Goal: Task Accomplishment & Management: Manage account settings

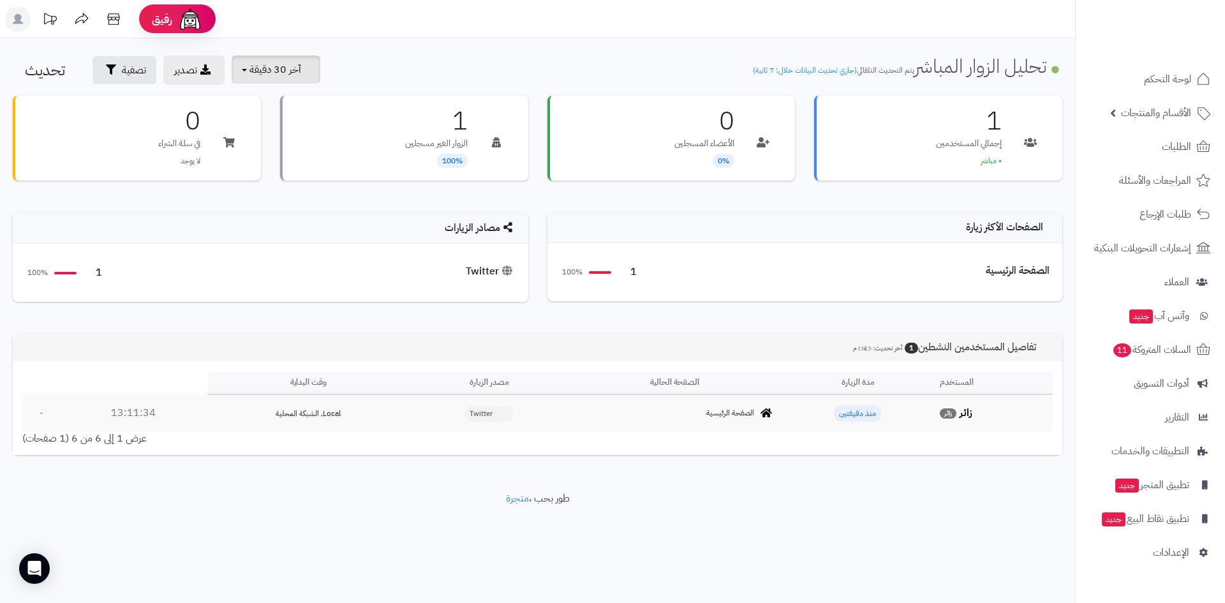
click at [261, 70] on span "آخر 30 دقيقة" at bounding box center [276, 69] width 52 height 15
click at [292, 149] on link "آخر 30 دقيقة" at bounding box center [281, 150] width 102 height 25
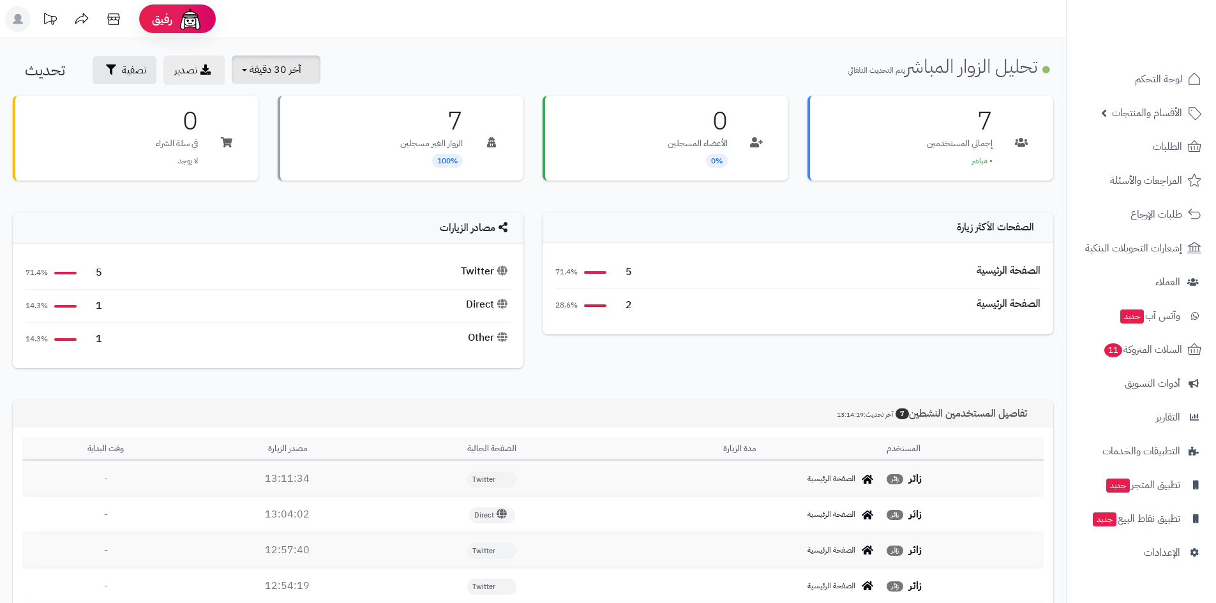
click at [297, 80] on button "آخر 30 دقيقة" at bounding box center [276, 70] width 89 height 28
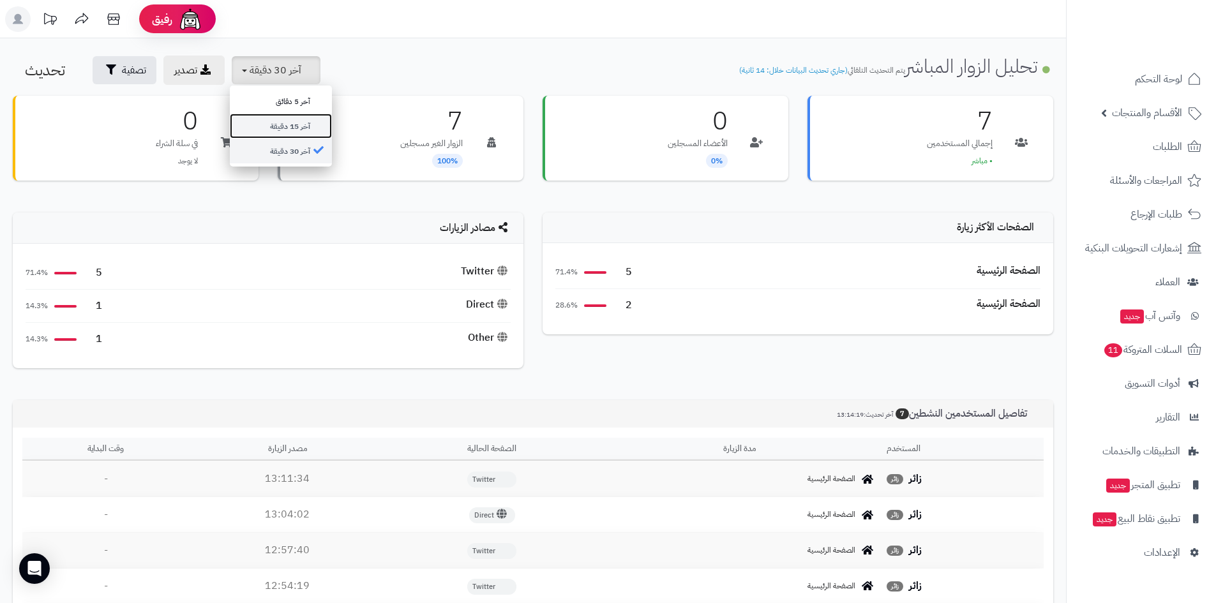
click at [295, 125] on link "آخر 15 دقيقة" at bounding box center [281, 126] width 102 height 25
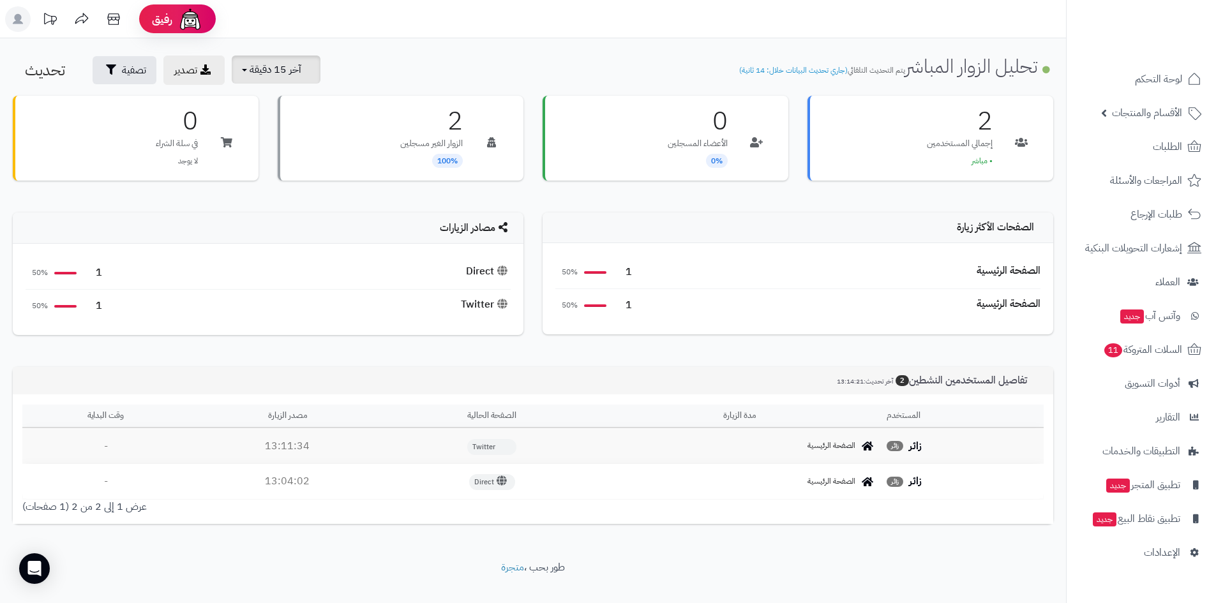
click at [265, 68] on span "آخر 15 دقيقة" at bounding box center [276, 69] width 52 height 15
click at [297, 151] on link "آخر 30 دقيقة" at bounding box center [281, 150] width 102 height 25
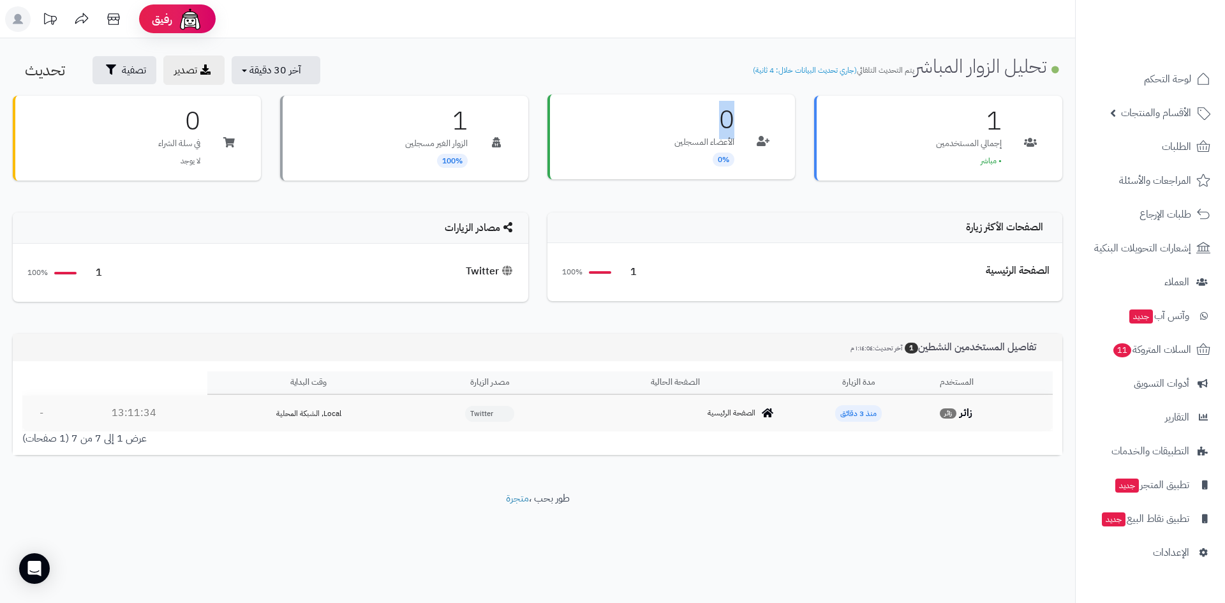
drag, startPoint x: 709, startPoint y: 119, endPoint x: 734, endPoint y: 123, distance: 25.2
click at [734, 123] on h3 "0" at bounding box center [705, 120] width 60 height 26
click at [994, 123] on h3 "1" at bounding box center [969, 120] width 66 height 26
click at [273, 41] on div "**********" at bounding box center [537, 264] width 1075 height 453
click at [272, 70] on span "آخر 30 دقيقة" at bounding box center [276, 69] width 52 height 15
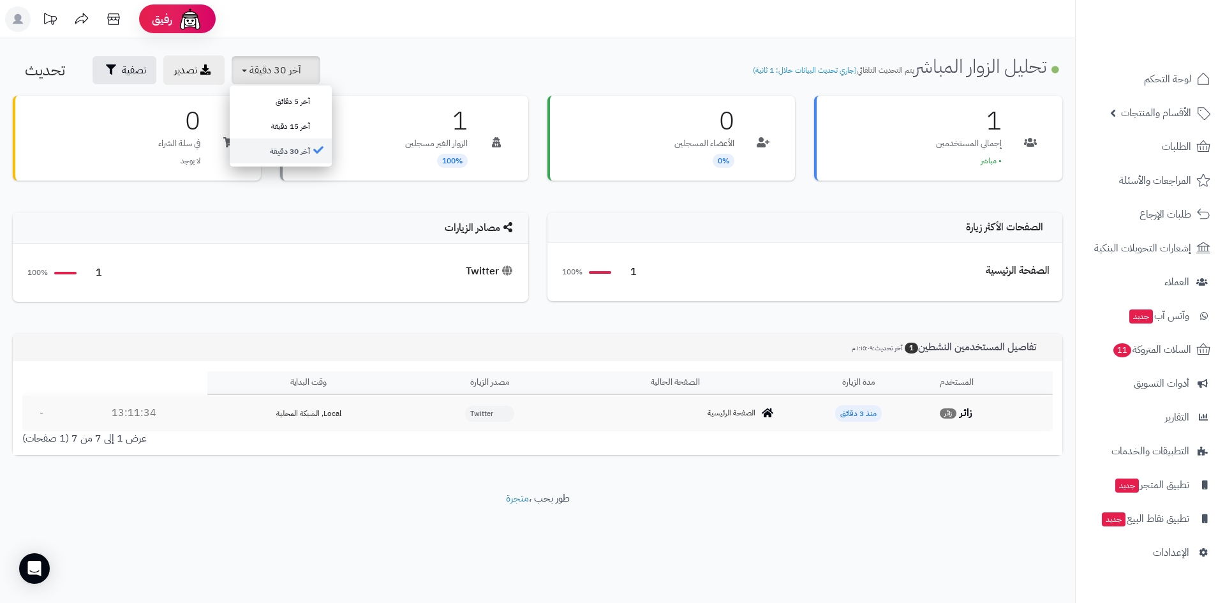
click at [296, 150] on link "آخر 30 دقيقة" at bounding box center [281, 150] width 102 height 25
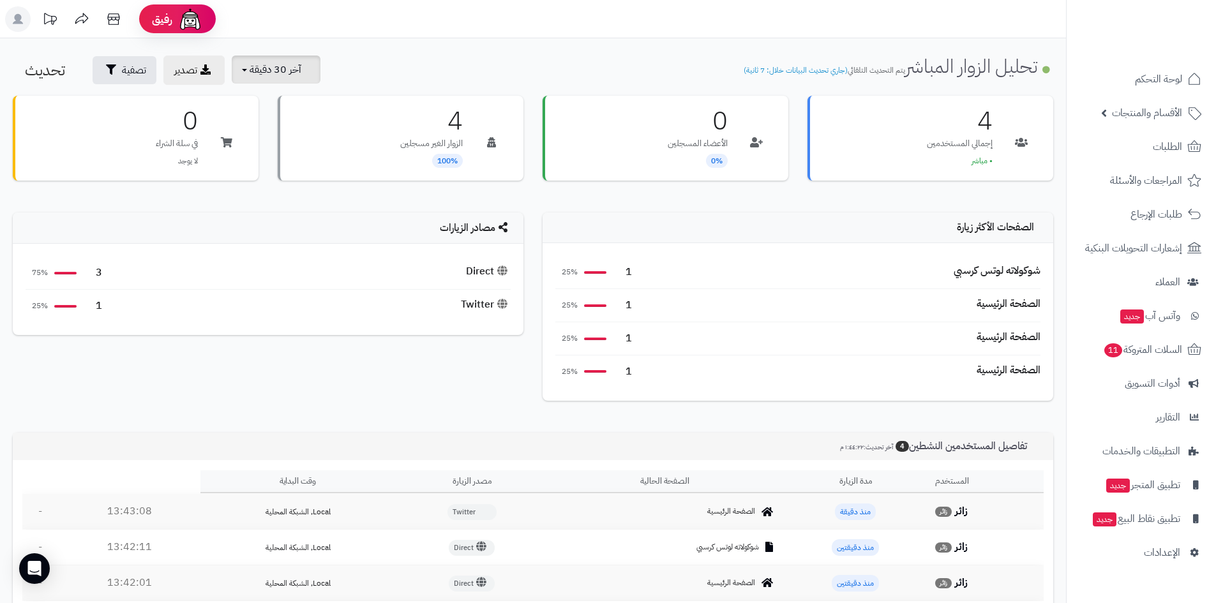
click at [297, 71] on span "آخر 30 دقيقة" at bounding box center [276, 69] width 52 height 15
click at [313, 126] on link "آخر 15 دقيقة" at bounding box center [281, 126] width 102 height 25
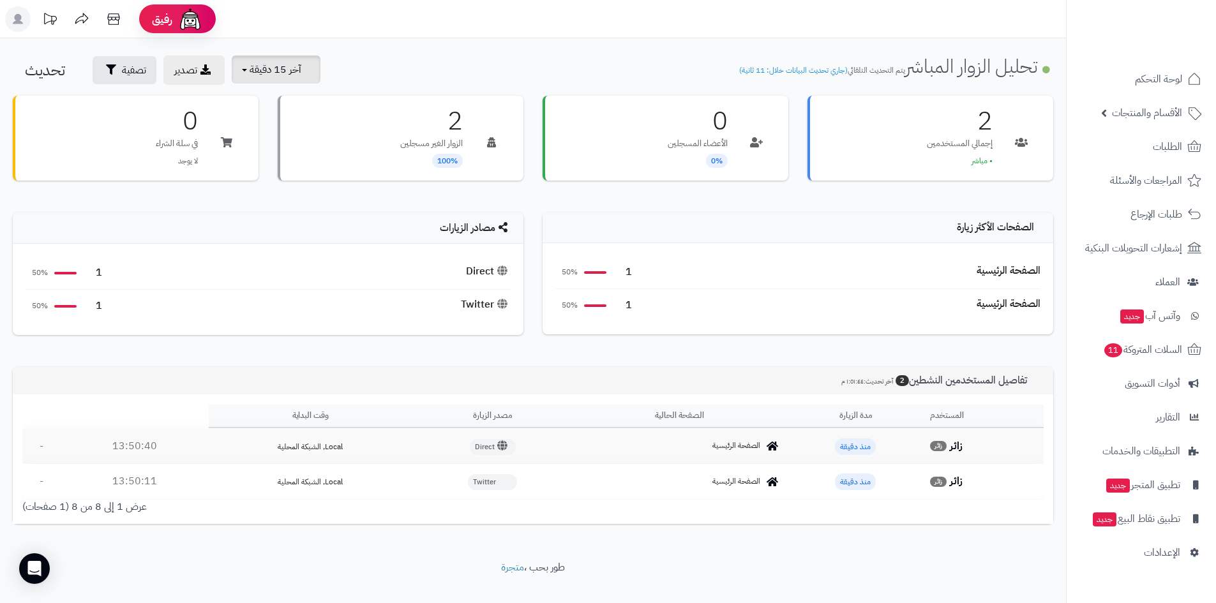
click at [278, 70] on span "آخر 15 دقيقة" at bounding box center [276, 69] width 52 height 15
click at [287, 105] on link "آخر 5 دقائق" at bounding box center [281, 101] width 102 height 25
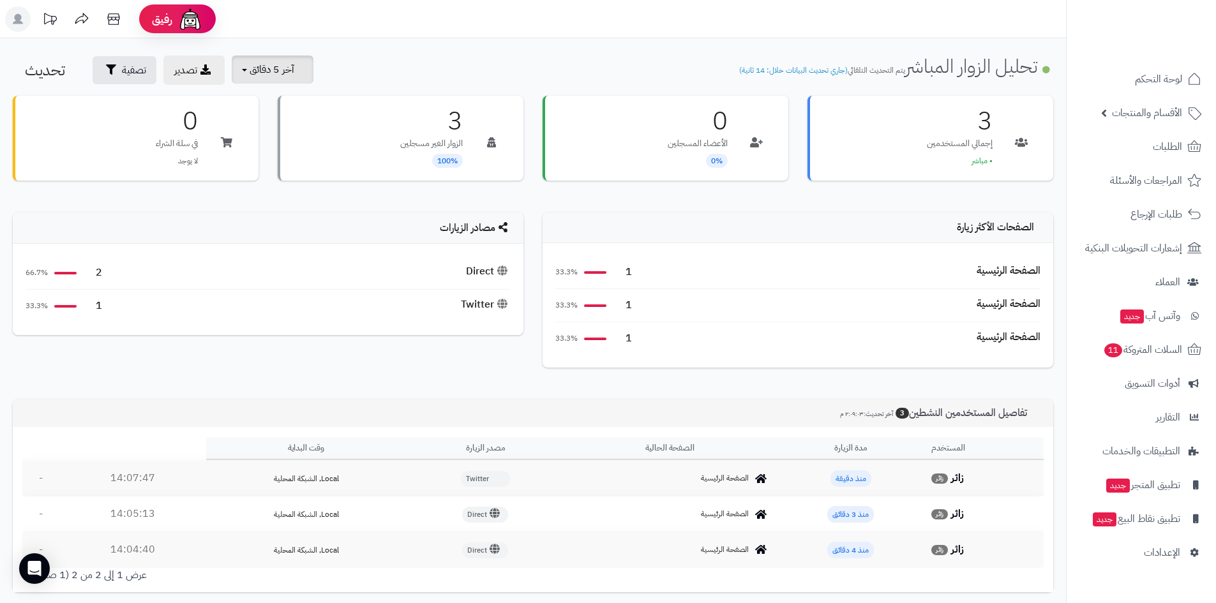
click at [278, 75] on span "آخر 5 دقائق" at bounding box center [272, 69] width 45 height 15
click at [294, 149] on link "آخر 30 دقيقة" at bounding box center [281, 150] width 102 height 25
click at [1164, 36] on img at bounding box center [1166, 49] width 75 height 27
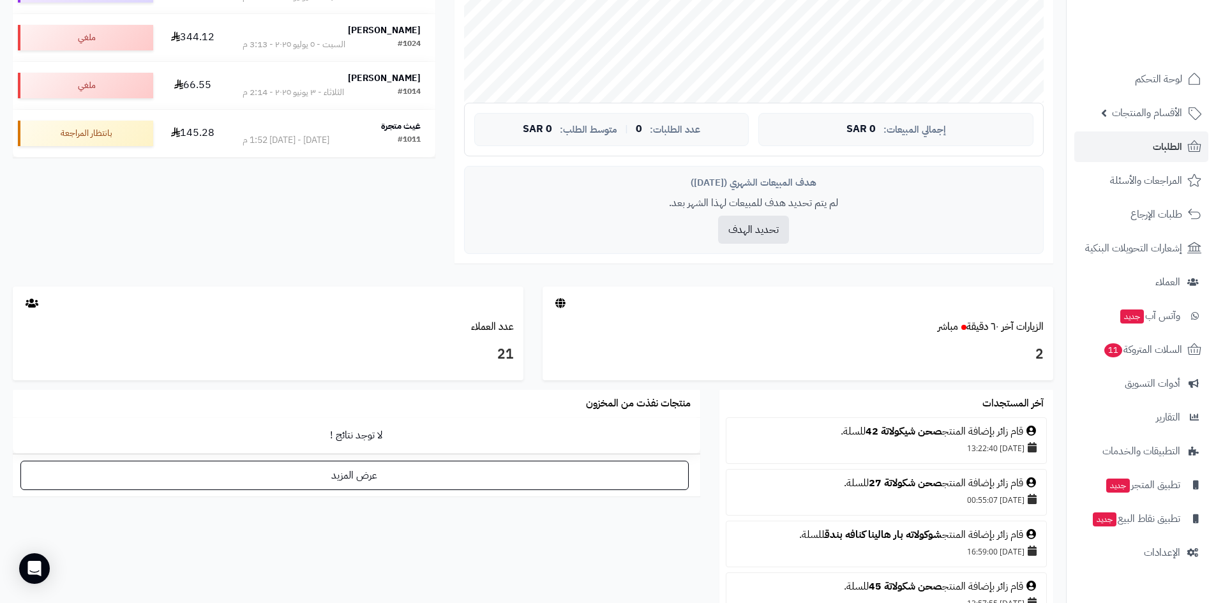
scroll to position [405, 0]
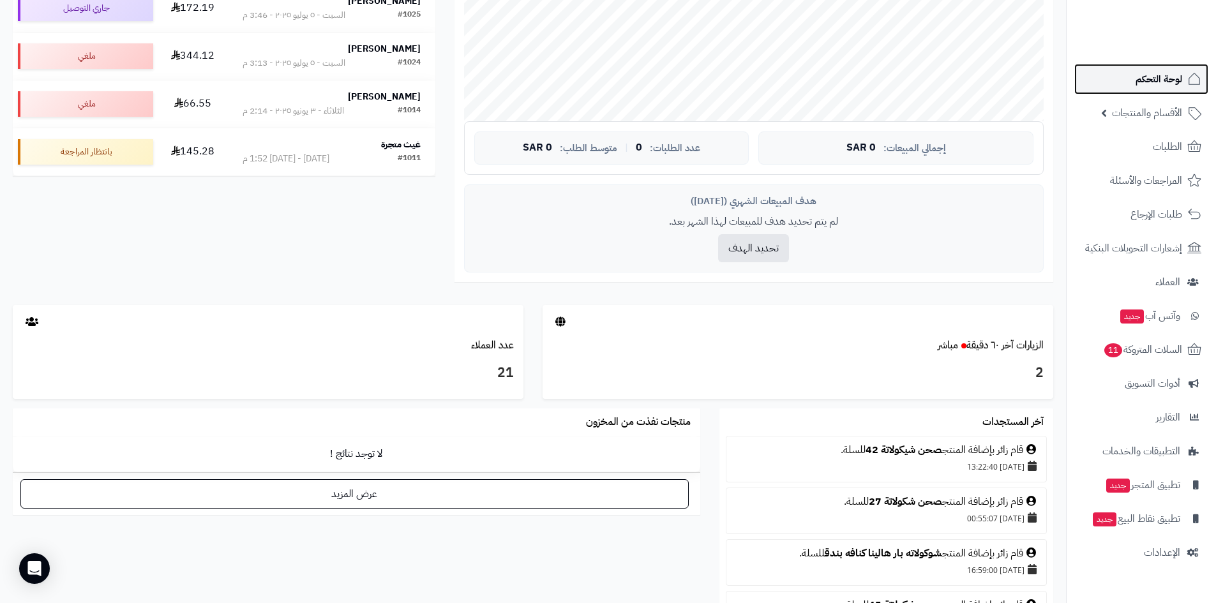
click at [1165, 86] on span "لوحة التحكم" at bounding box center [1158, 79] width 47 height 18
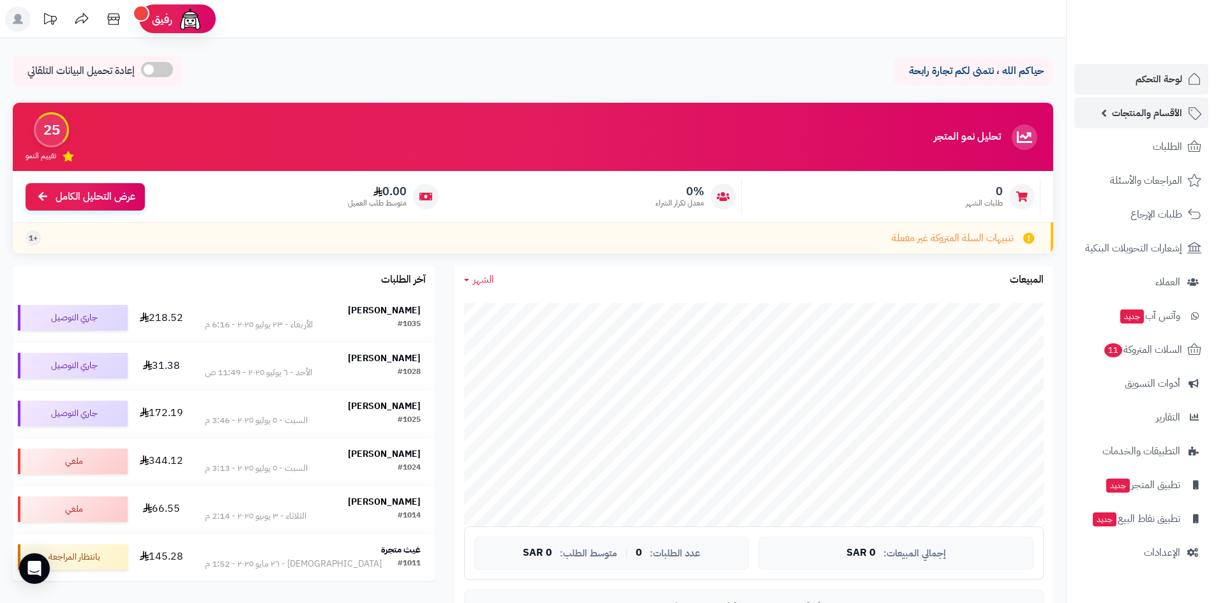
click at [1157, 105] on span "الأقسام والمنتجات" at bounding box center [1147, 113] width 70 height 18
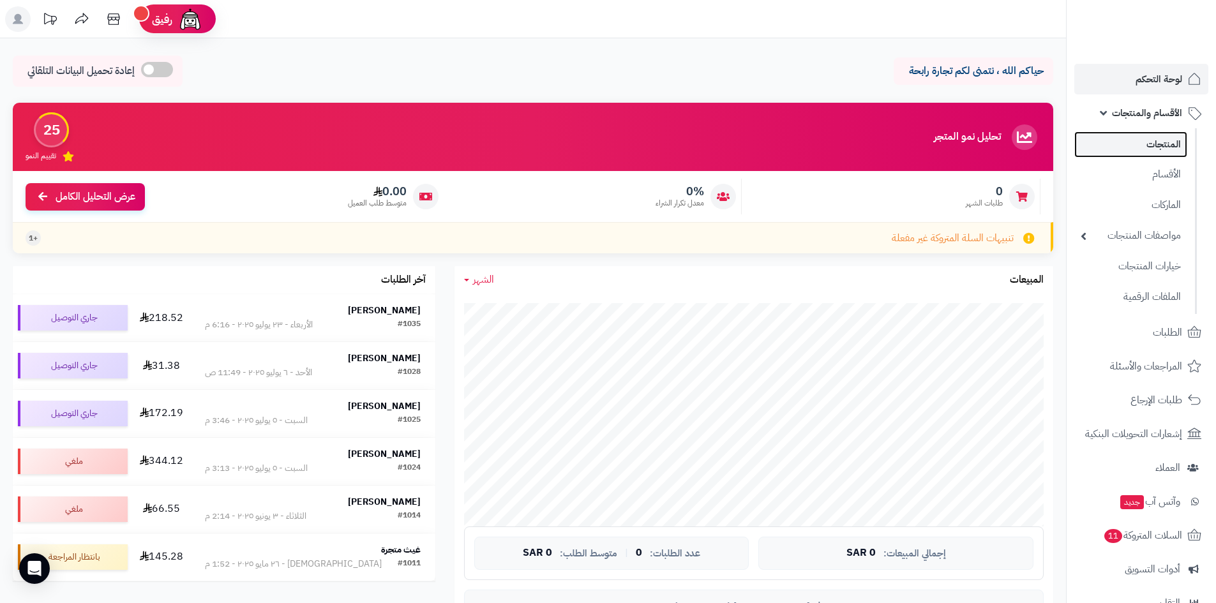
click at [1163, 154] on link "المنتجات" at bounding box center [1130, 144] width 113 height 26
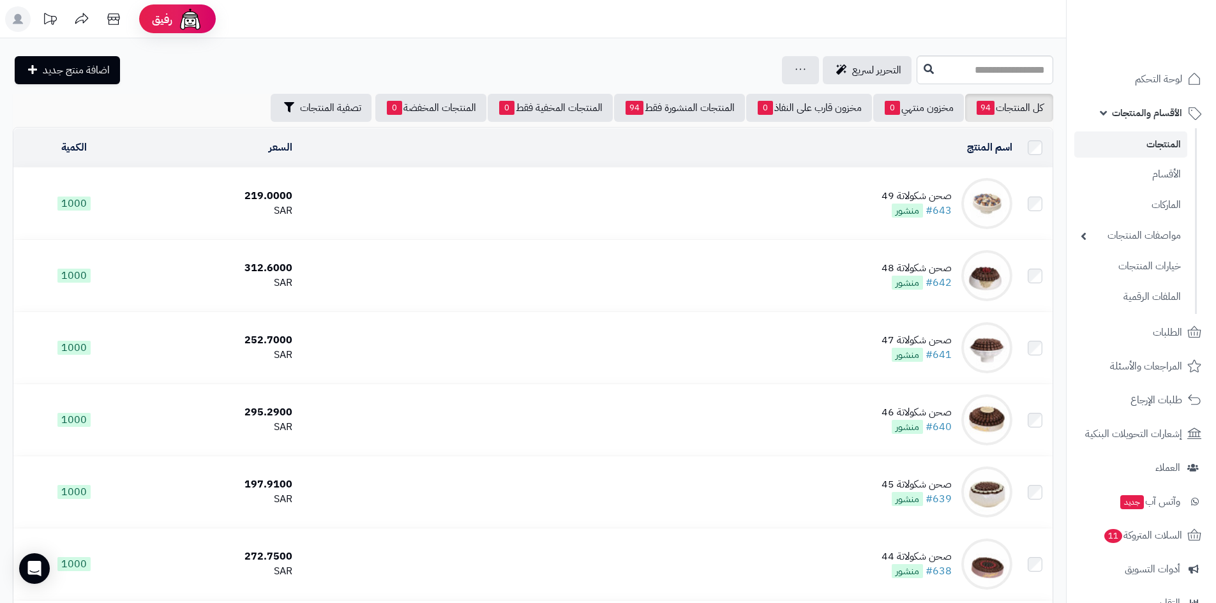
click at [977, 198] on img at bounding box center [986, 203] width 51 height 51
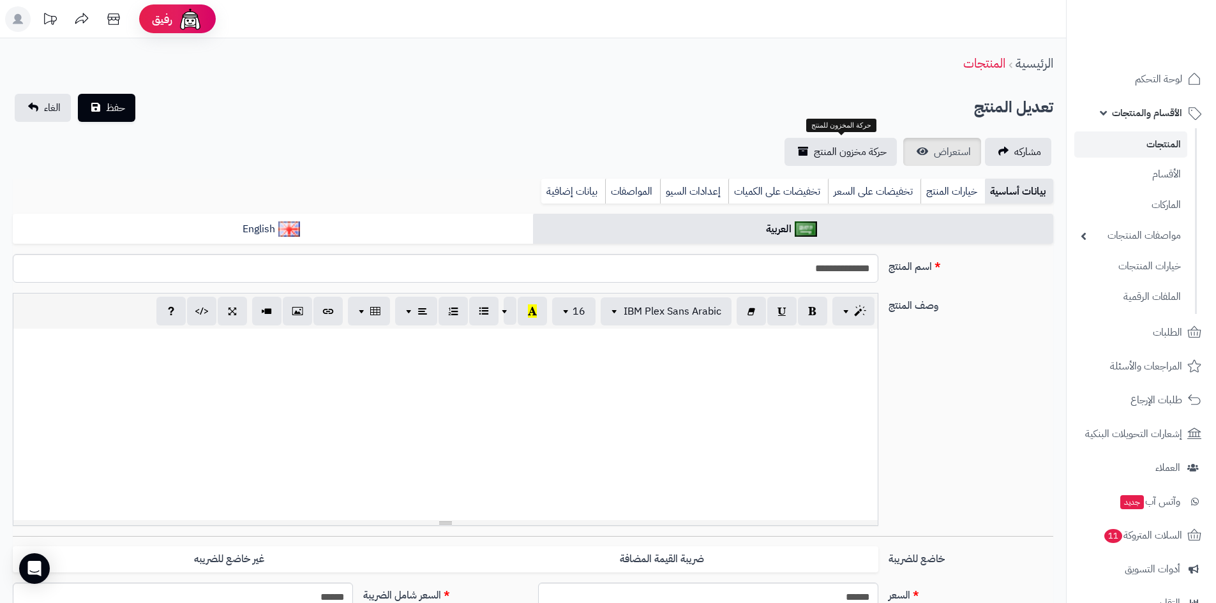
scroll to position [117, 0]
click at [941, 153] on span "استعراض" at bounding box center [952, 151] width 37 height 15
